Goal: Task Accomplishment & Management: Manage account settings

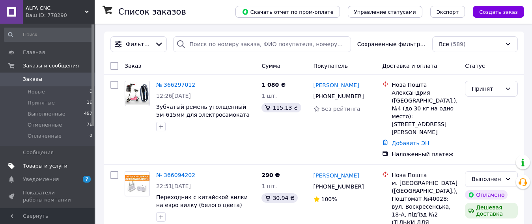
click at [42, 166] on span "Товары и услуги" at bounding box center [45, 165] width 45 height 7
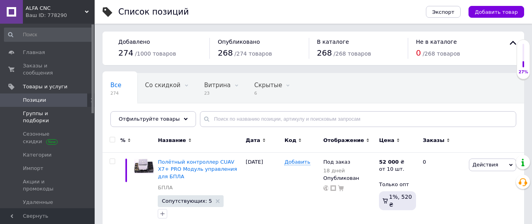
click at [50, 110] on span "Группы и подборки" at bounding box center [48, 117] width 50 height 14
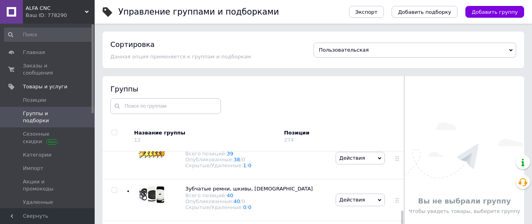
scroll to position [276, 0]
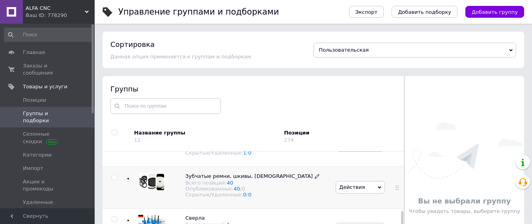
click at [236, 179] on span "Зубчатые ремни, шкивы, [DEMOGRAPHIC_DATA]" at bounding box center [248, 176] width 127 height 6
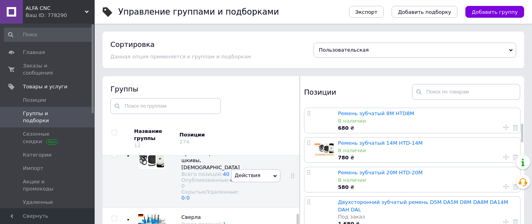
scroll to position [158, 0]
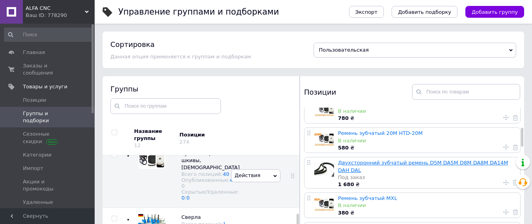
click at [400, 163] on link "Двухсторонний зубчатый ремень D5M DA5M D8M DA8M DA14M DAH DAL" at bounding box center [423, 166] width 170 height 13
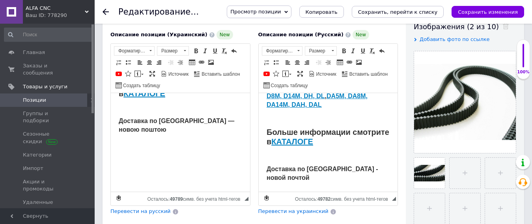
scroll to position [158, 0]
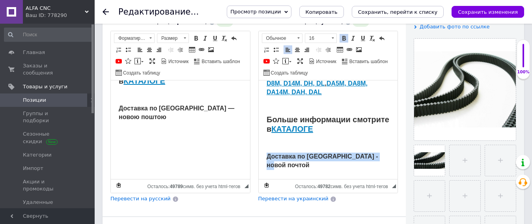
drag, startPoint x: 277, startPoint y: 150, endPoint x: 392, endPoint y: 161, distance: 116.1
click at [392, 161] on html "У нас вы можете заказать высококачественные Двухсторонние зубчатые ремни D5M, D…" at bounding box center [327, 136] width 139 height 190
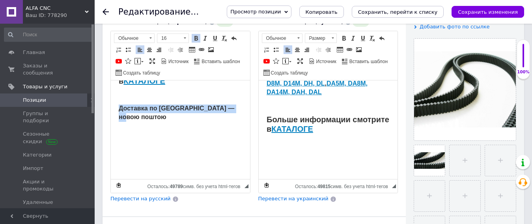
drag, startPoint x: 146, startPoint y: 127, endPoint x: 108, endPoint y: 117, distance: 39.2
click at [111, 117] on html "У нас ви можете замовити високоякісні Двосторонні зубчасті ремені D5M, D8M, D14…" at bounding box center [180, 92] width 139 height 181
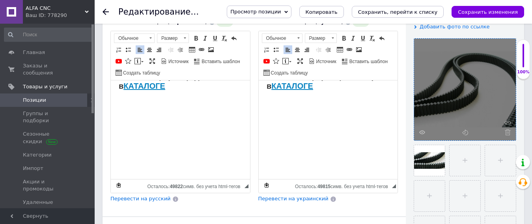
scroll to position [197, 0]
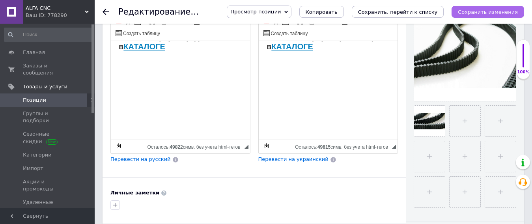
click at [488, 11] on icon "Сохранить изменения" at bounding box center [488, 12] width 60 height 6
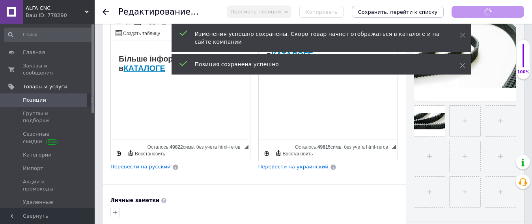
scroll to position [52, 0]
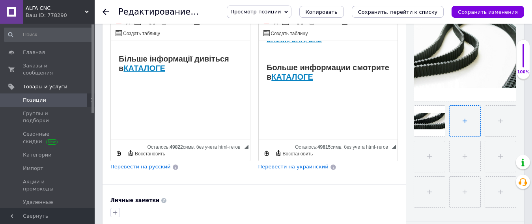
click at [460, 124] on input "file" at bounding box center [465, 121] width 31 height 31
click at [465, 121] on input "file" at bounding box center [465, 121] width 31 height 31
type input "C:\fakepath\Новый проект - 2025-10-12T211155.834.jpg"
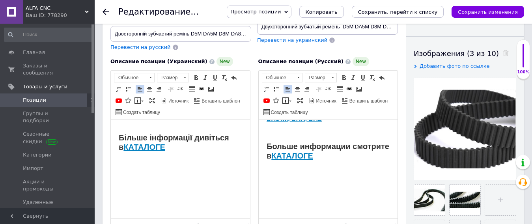
scroll to position [158, 0]
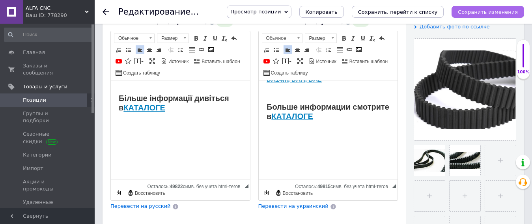
click at [490, 9] on icon "Сохранить изменения" at bounding box center [488, 12] width 60 height 6
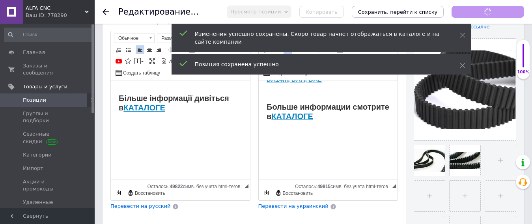
scroll to position [52, 0]
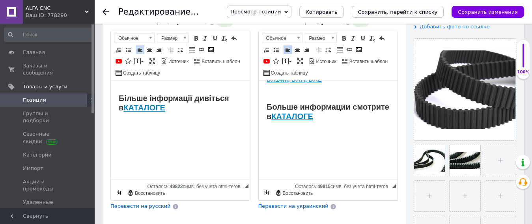
click at [44, 97] on span "Позиции" at bounding box center [48, 100] width 50 height 7
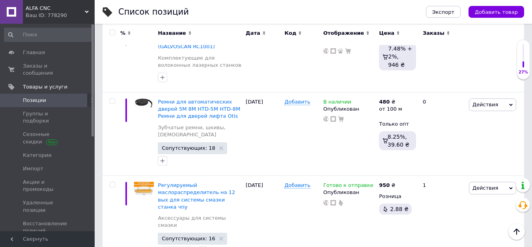
scroll to position [7312, 0]
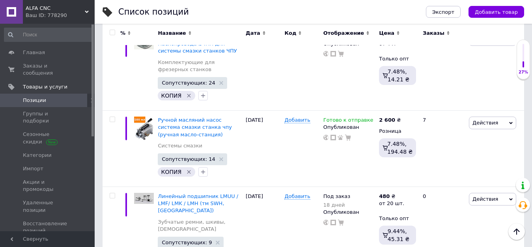
scroll to position [4677, 0]
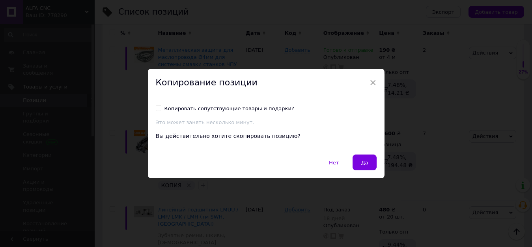
scroll to position [4656, 0]
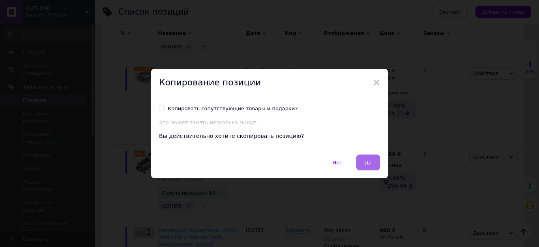
click at [366, 163] on span "Да" at bounding box center [367, 162] width 7 height 6
